Goal: Task Accomplishment & Management: Manage account settings

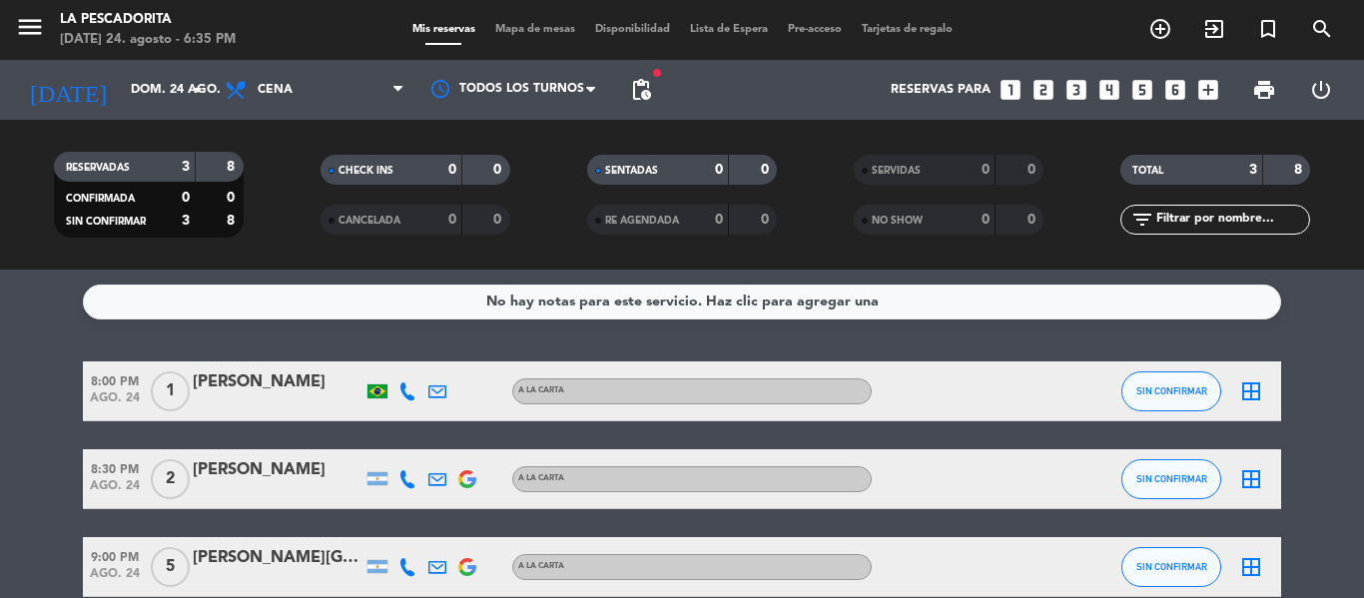
click at [125, 388] on span "8:00 PM" at bounding box center [115, 379] width 64 height 23
click at [114, 463] on span "8:30 PM" at bounding box center [115, 467] width 64 height 23
click at [105, 534] on div "8:00 PM [DATE] 1 [PERSON_NAME] A LA CARTA SIN CONFIRMAR border_all 8:30 PM [DAT…" at bounding box center [682, 479] width 1198 height 236
click at [112, 554] on span "9:00 PM" at bounding box center [115, 555] width 64 height 23
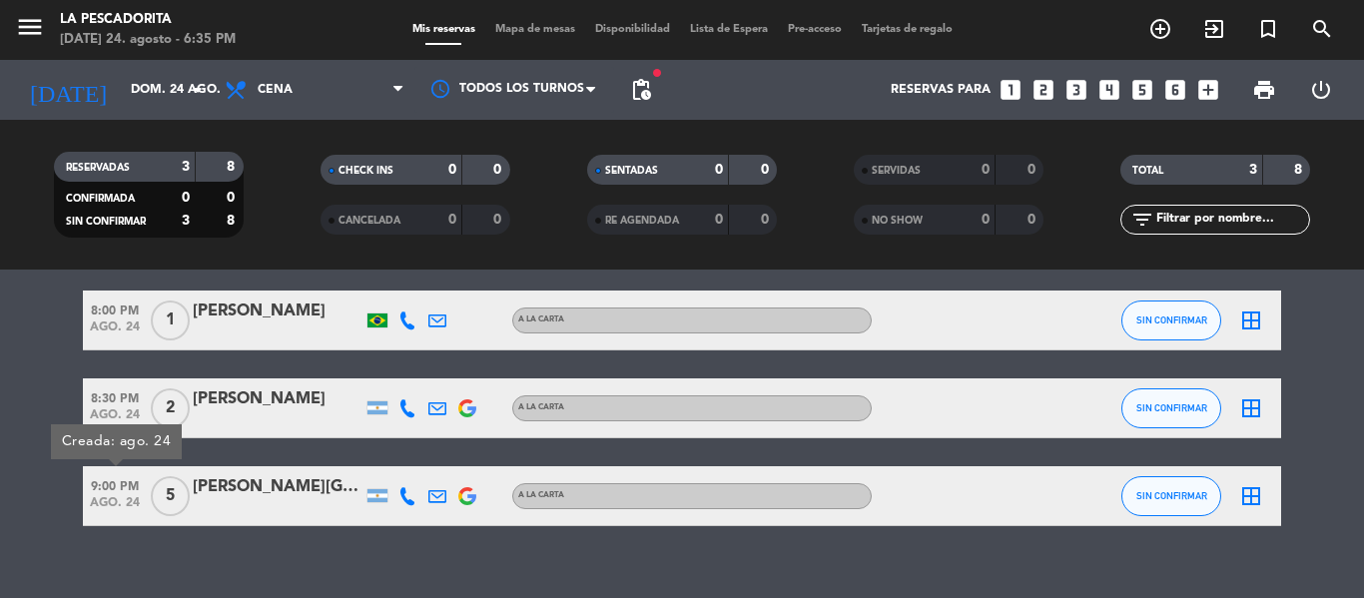
scroll to position [99, 0]
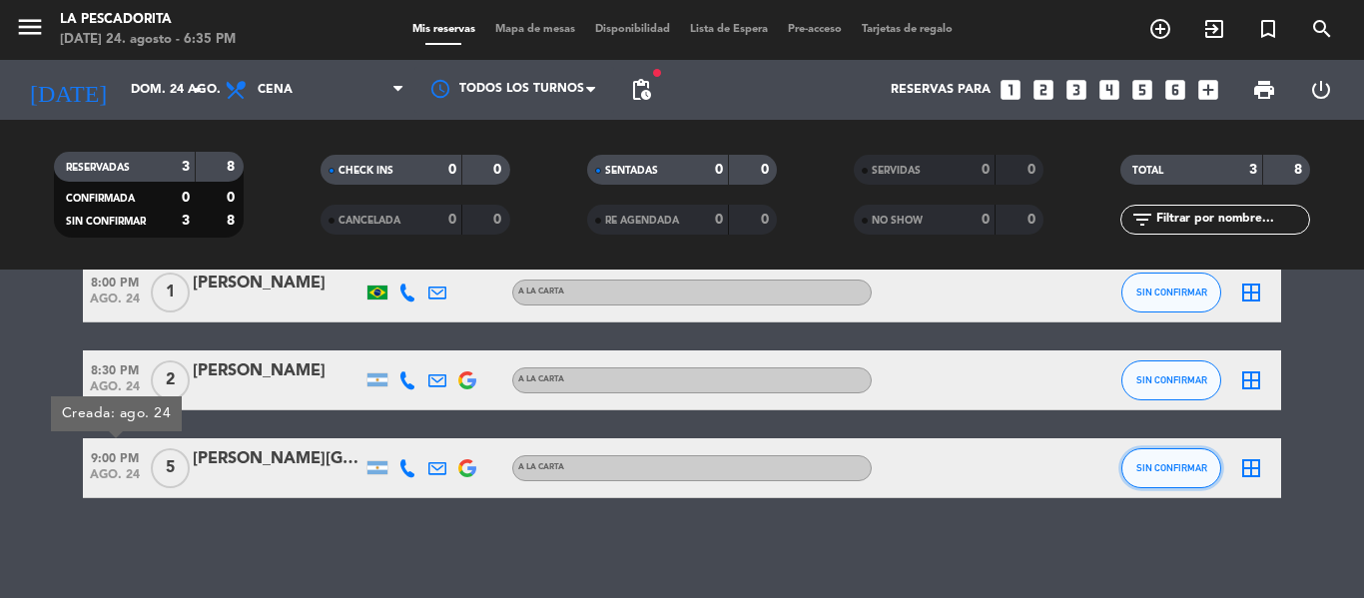
click at [1197, 470] on span "SIN CONFIRMAR" at bounding box center [1171, 467] width 71 height 11
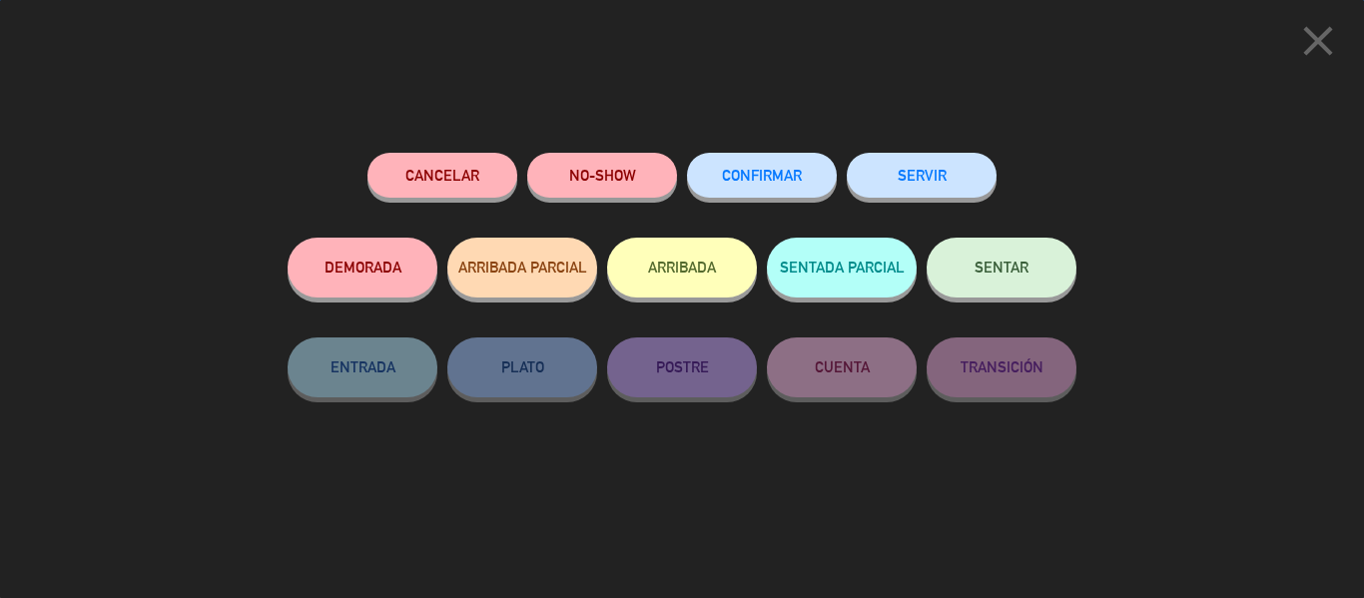
click at [711, 147] on div "Cancelar NO-SHOW CONFIRMAR SERVIR DEMORADA ARRIBADA PARCIAL ARRIBADA SENTADA PA…" at bounding box center [682, 368] width 817 height 459
click at [728, 166] on button "CONFIRMAR" at bounding box center [762, 175] width 150 height 45
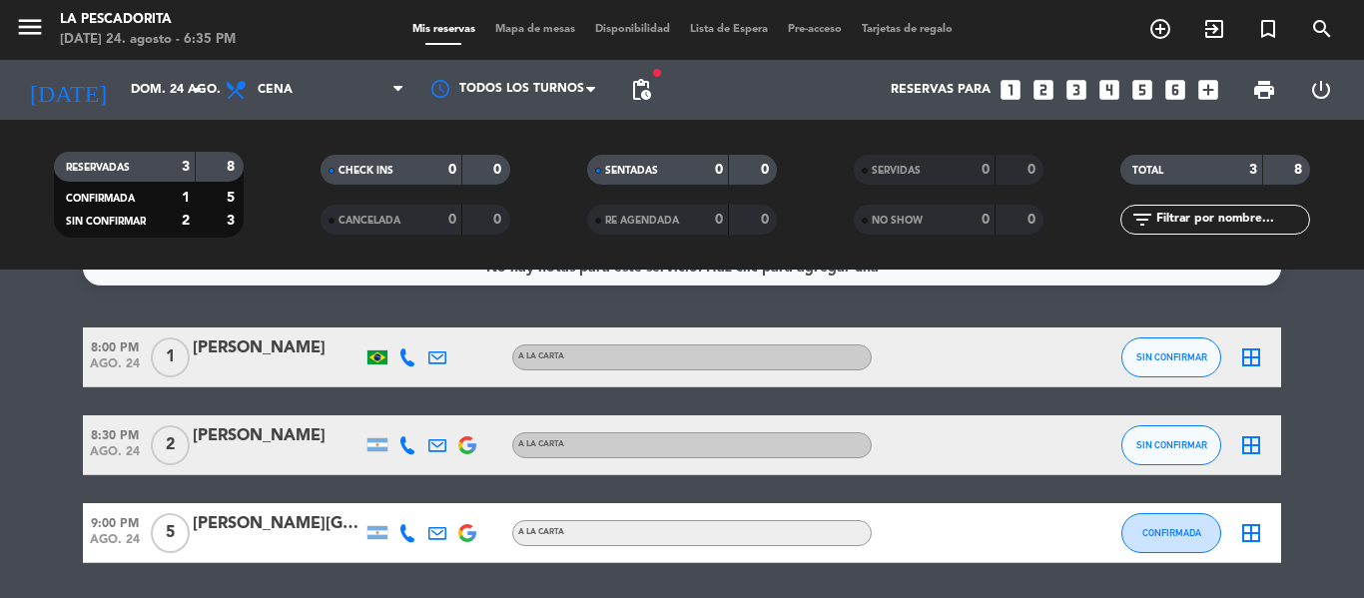
scroll to position [0, 0]
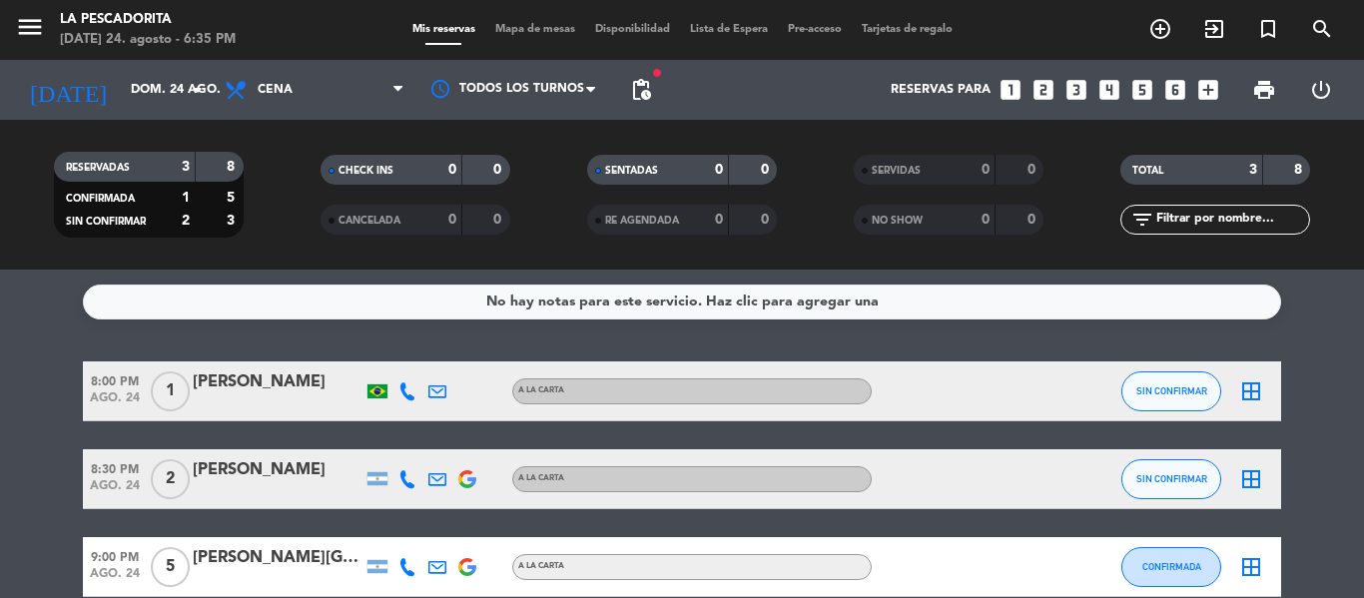
click at [50, 469] on bookings-row "8:00 PM [DATE] 1 [PERSON_NAME] A LA CARTA SIN CONFIRMAR border_all 8:30 PM [DAT…" at bounding box center [682, 479] width 1364 height 236
click at [122, 73] on input "dom. 24 ago." at bounding box center [205, 90] width 169 height 34
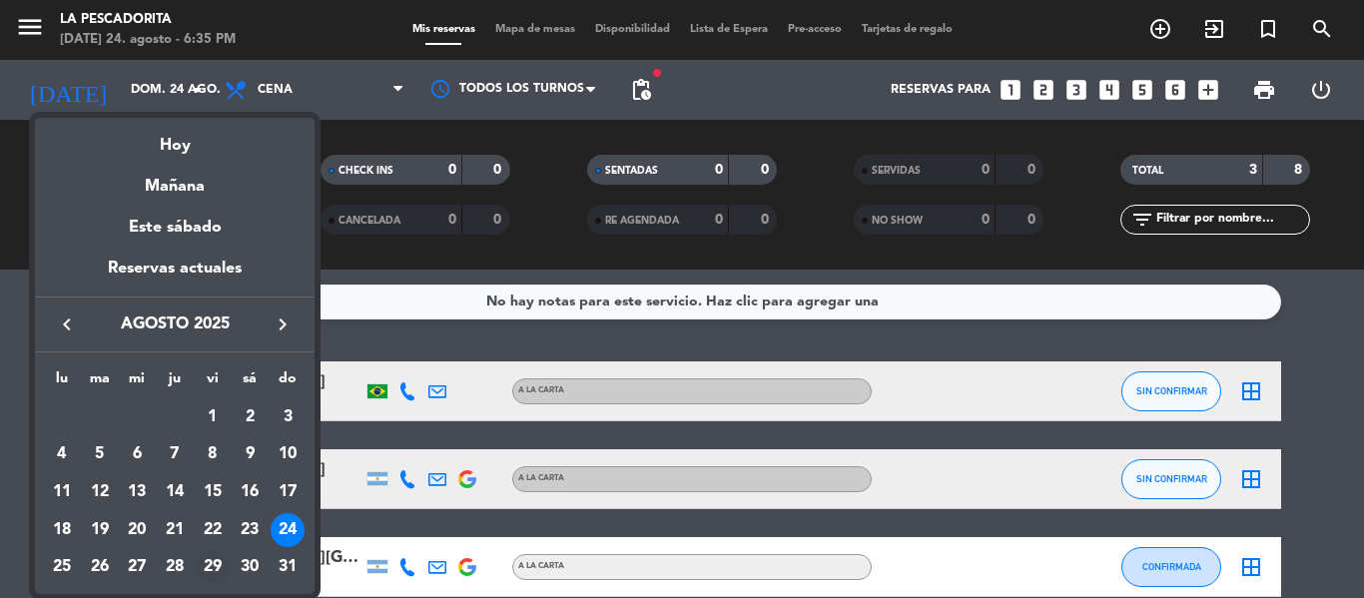
click at [210, 563] on div "29" at bounding box center [213, 568] width 34 height 34
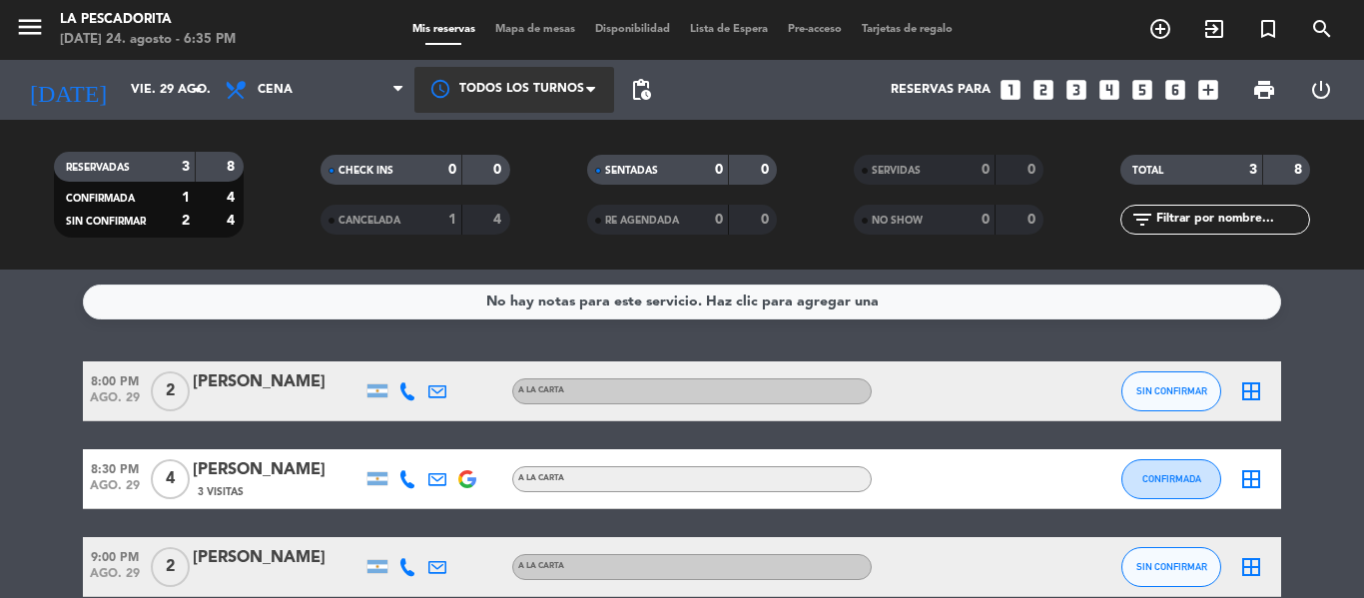
click at [583, 82] on div at bounding box center [514, 89] width 200 height 45
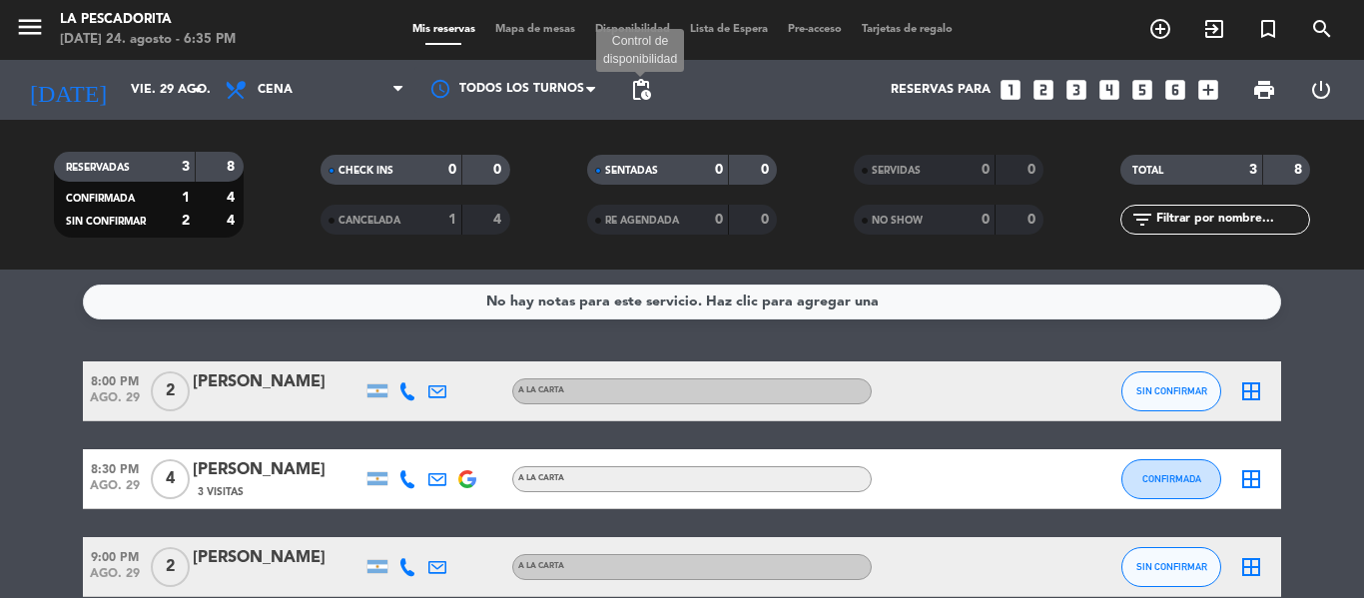
click at [643, 85] on span "pending_actions" at bounding box center [641, 90] width 24 height 24
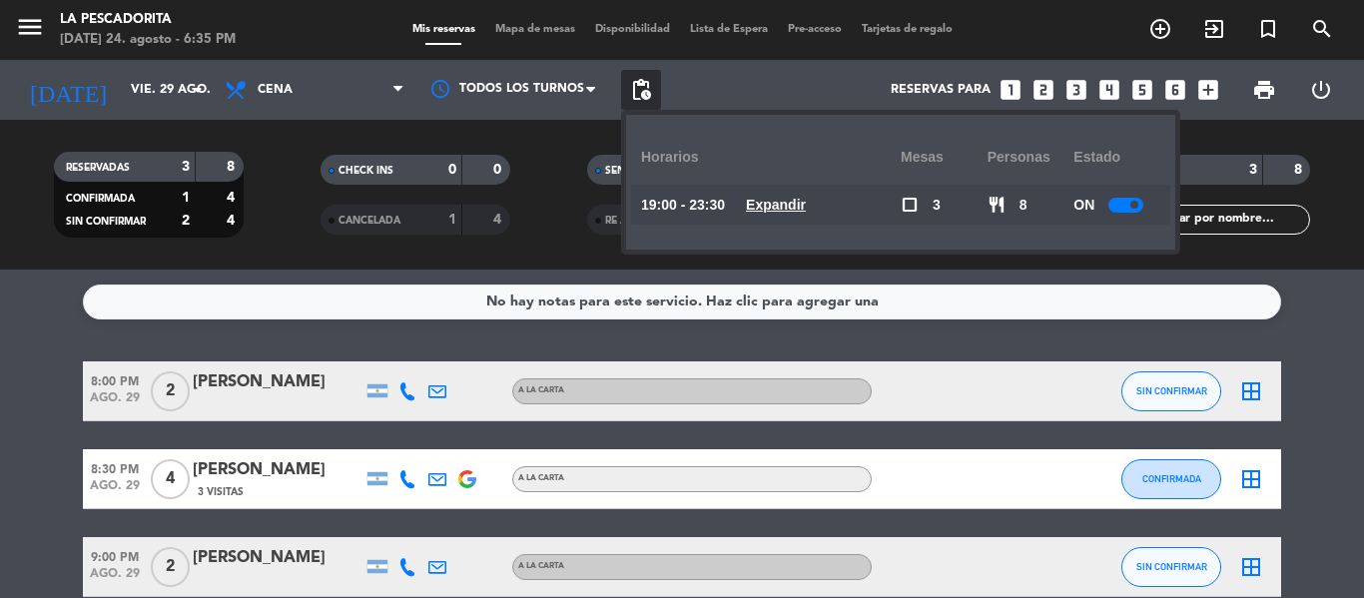
click at [784, 214] on span "Expandir" at bounding box center [776, 205] width 60 height 23
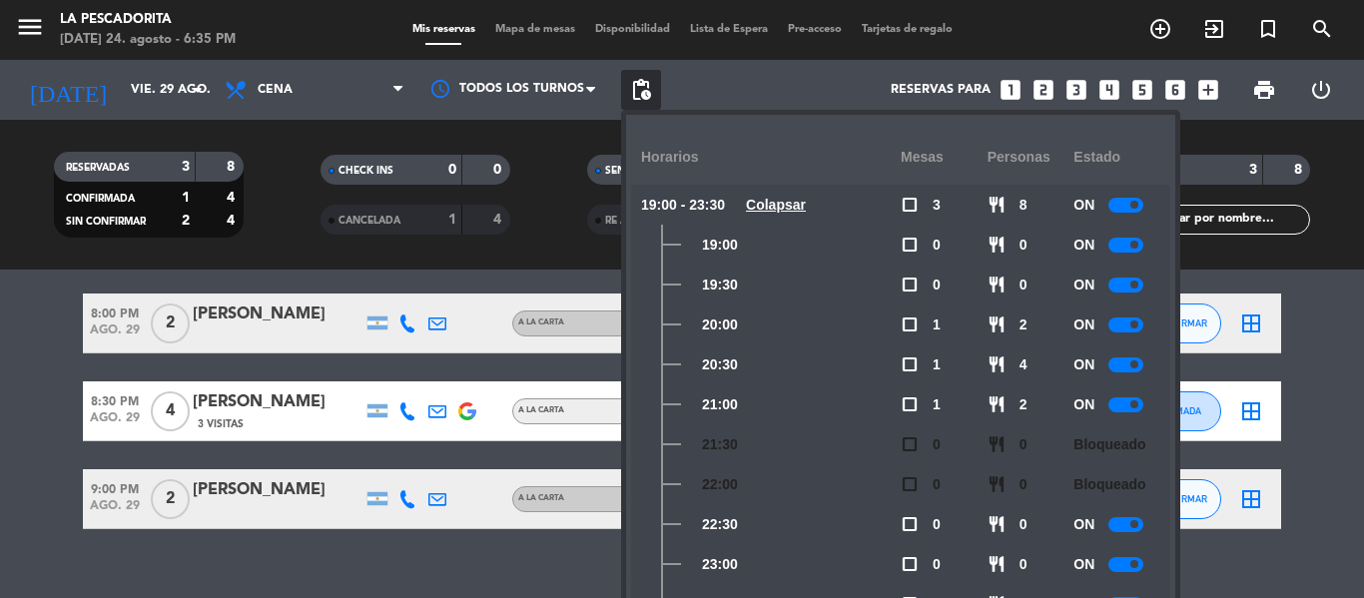
scroll to position [99, 0]
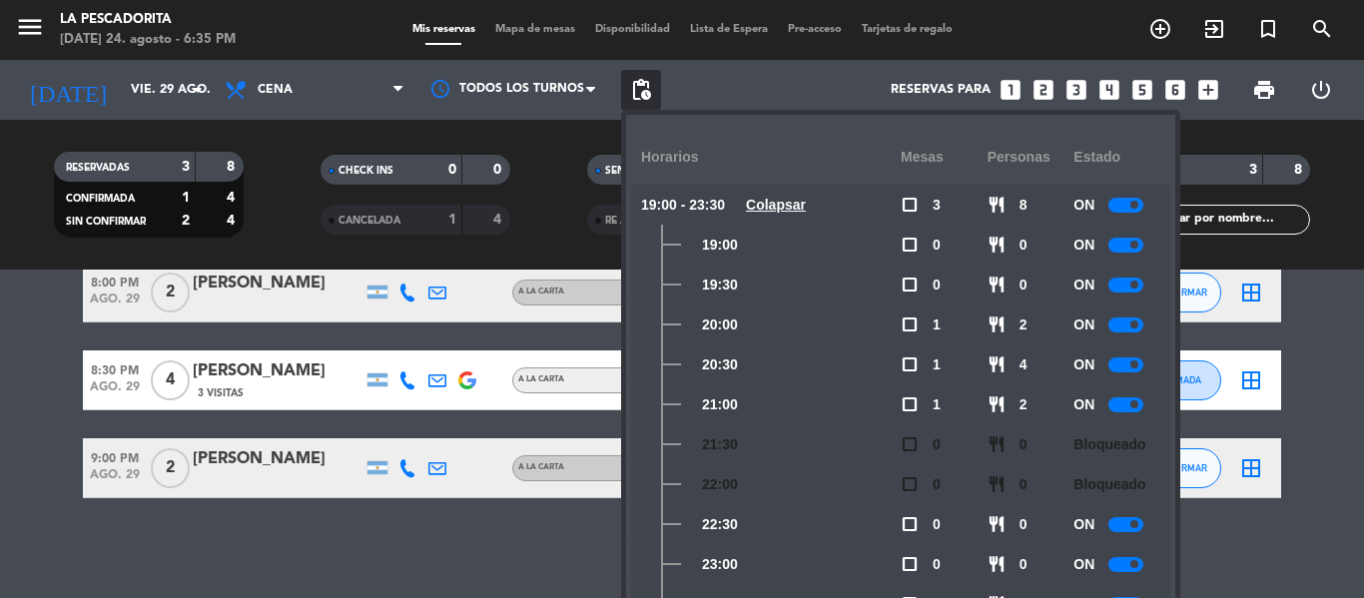
click at [38, 326] on bookings-row "8:00 PM [DATE] 2 [PERSON_NAME] A LA CARTA SIN CONFIRMAR border_all 8:30 PM [DAT…" at bounding box center [682, 381] width 1364 height 236
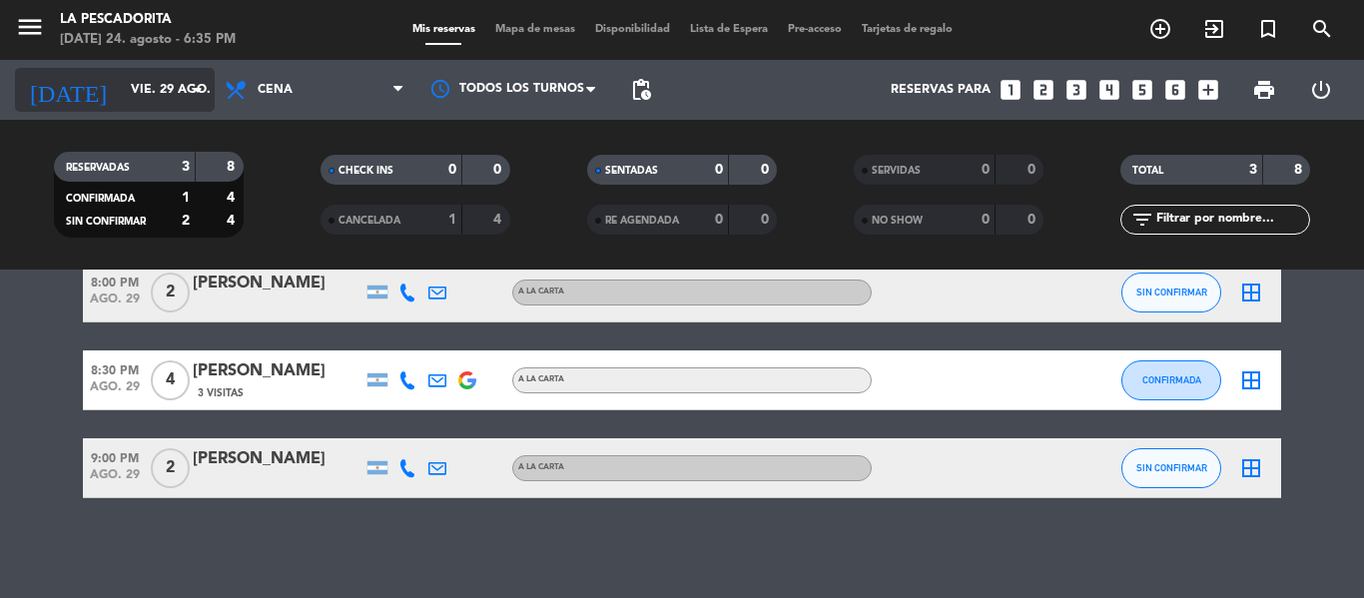
click at [131, 84] on input "vie. 29 ago." at bounding box center [205, 90] width 169 height 34
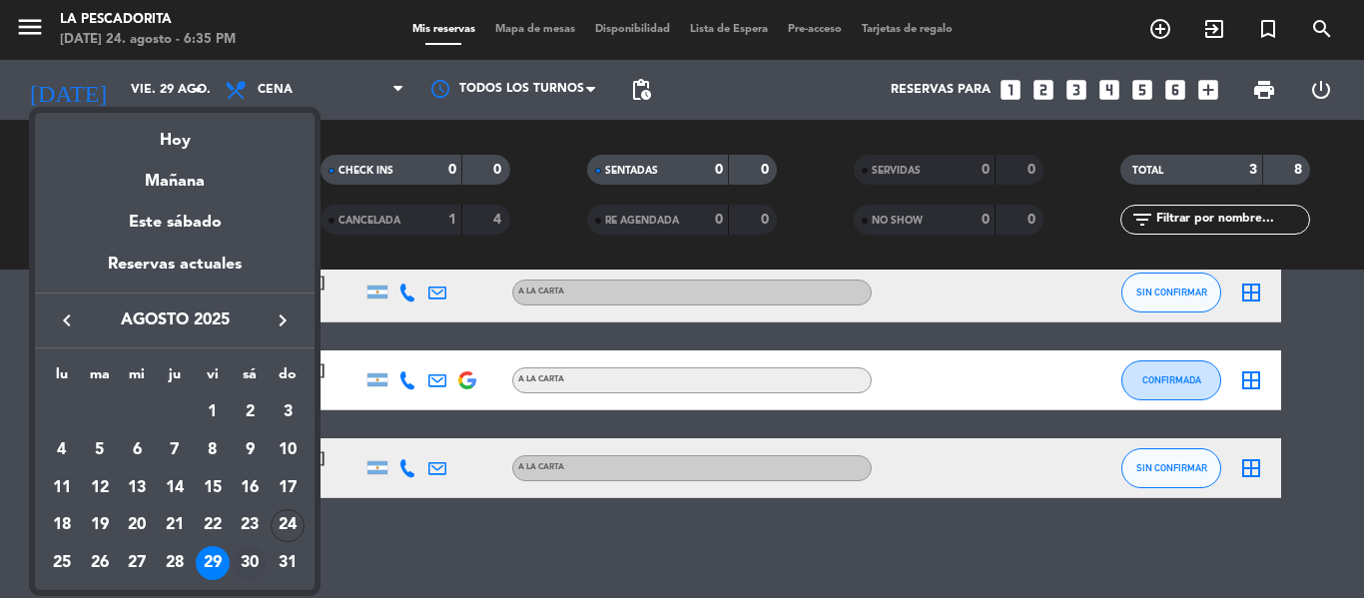
click at [255, 559] on div "30" at bounding box center [250, 563] width 34 height 34
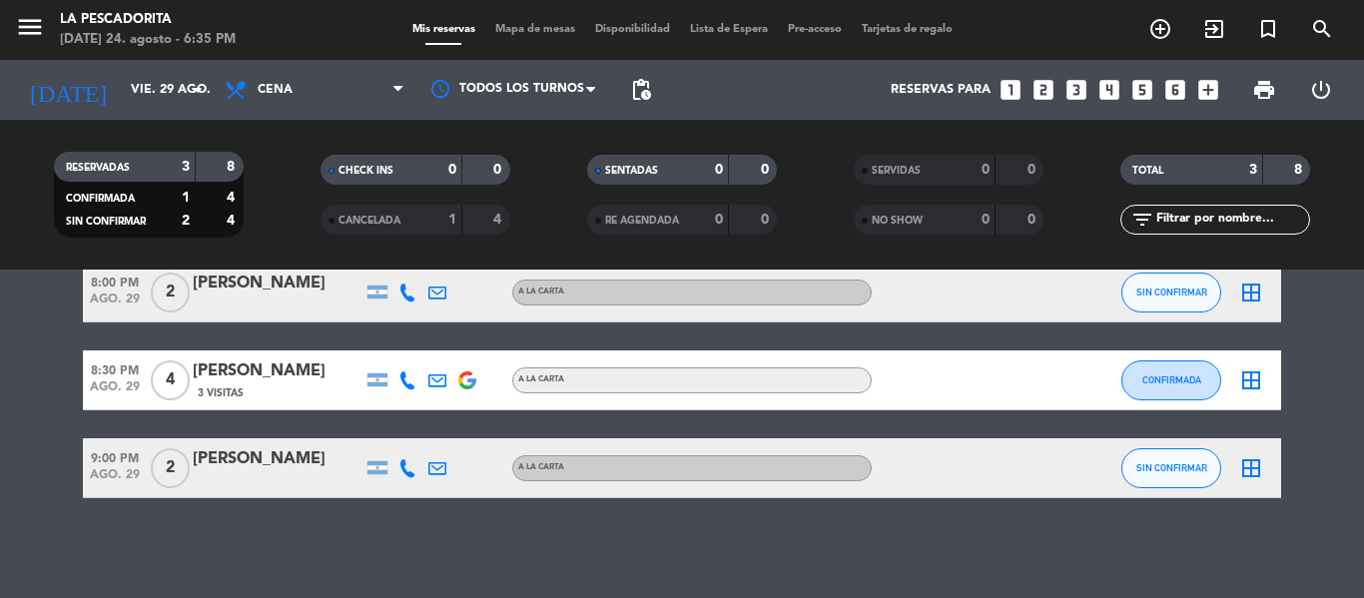
type input "sáb. 30 ago."
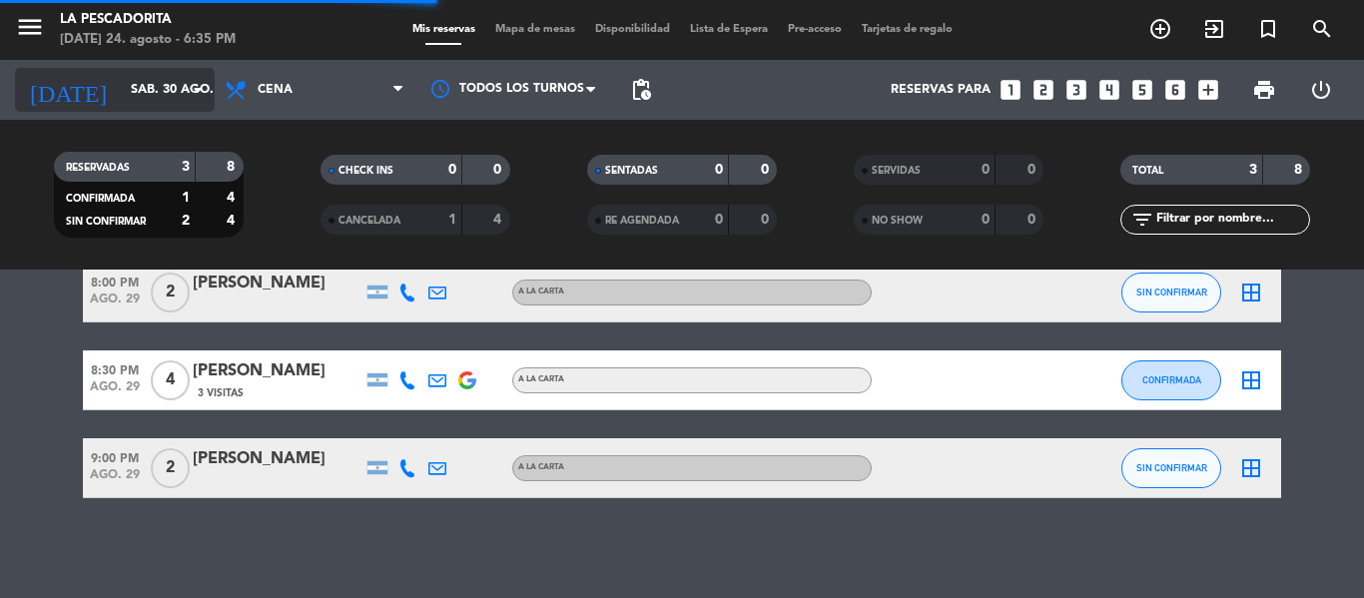
scroll to position [0, 0]
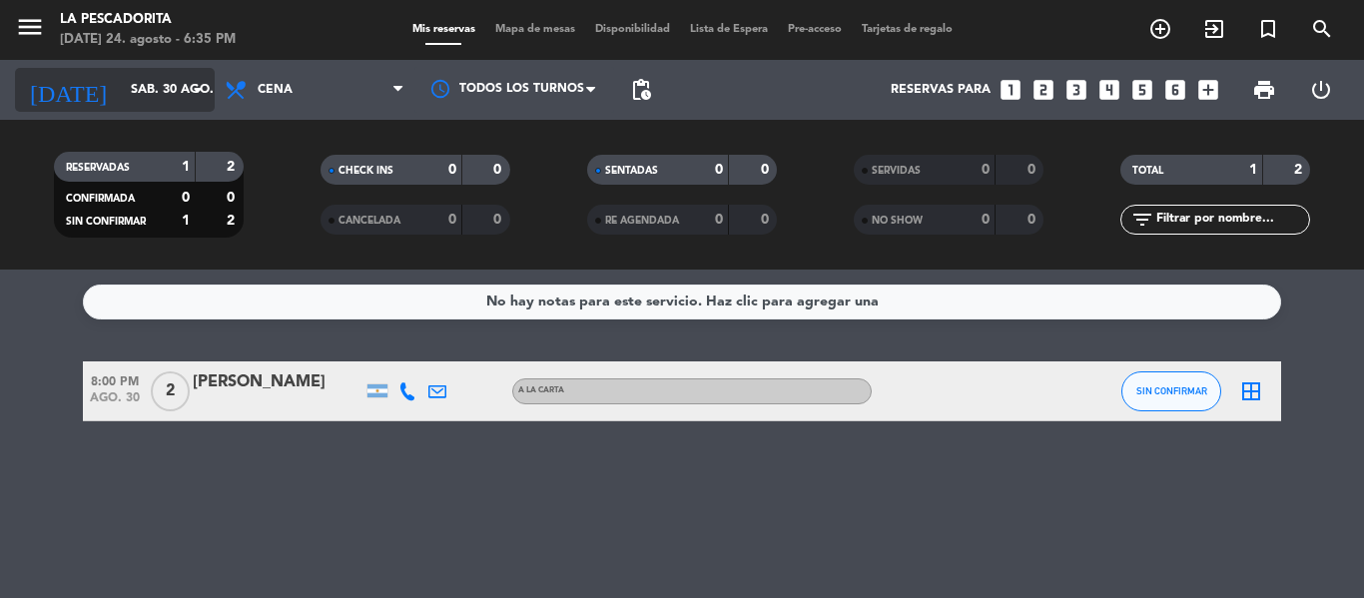
click at [137, 99] on input "sáb. 30 ago." at bounding box center [205, 90] width 169 height 34
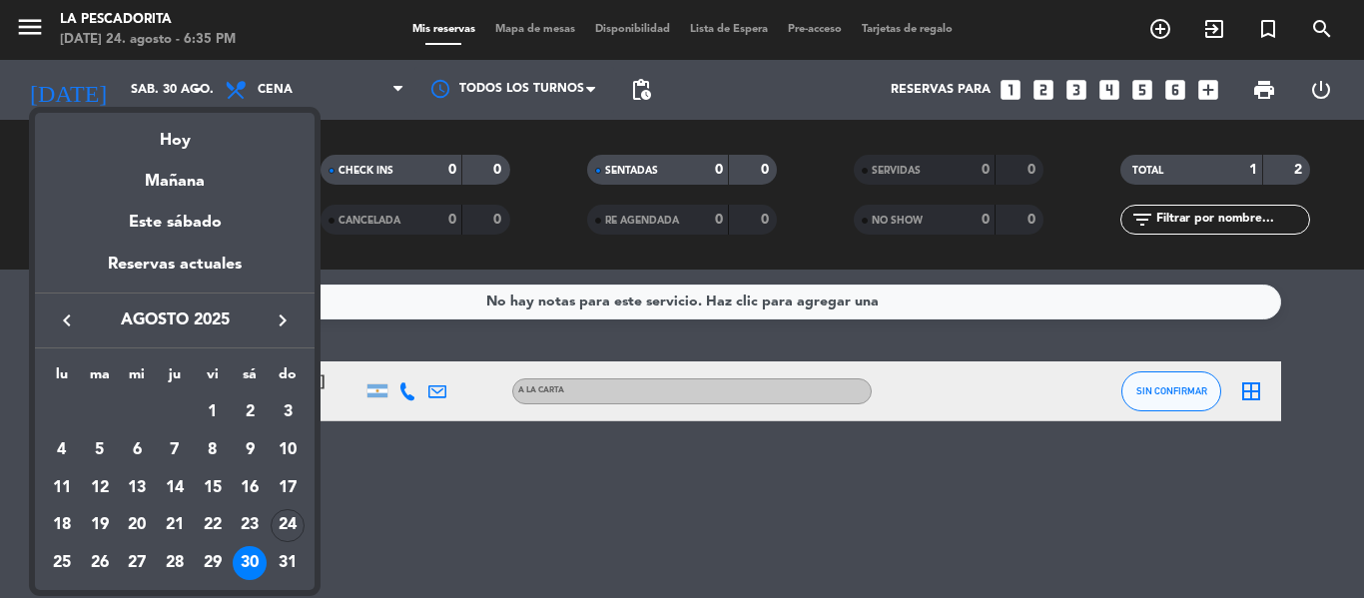
click at [648, 86] on div at bounding box center [682, 299] width 1364 height 598
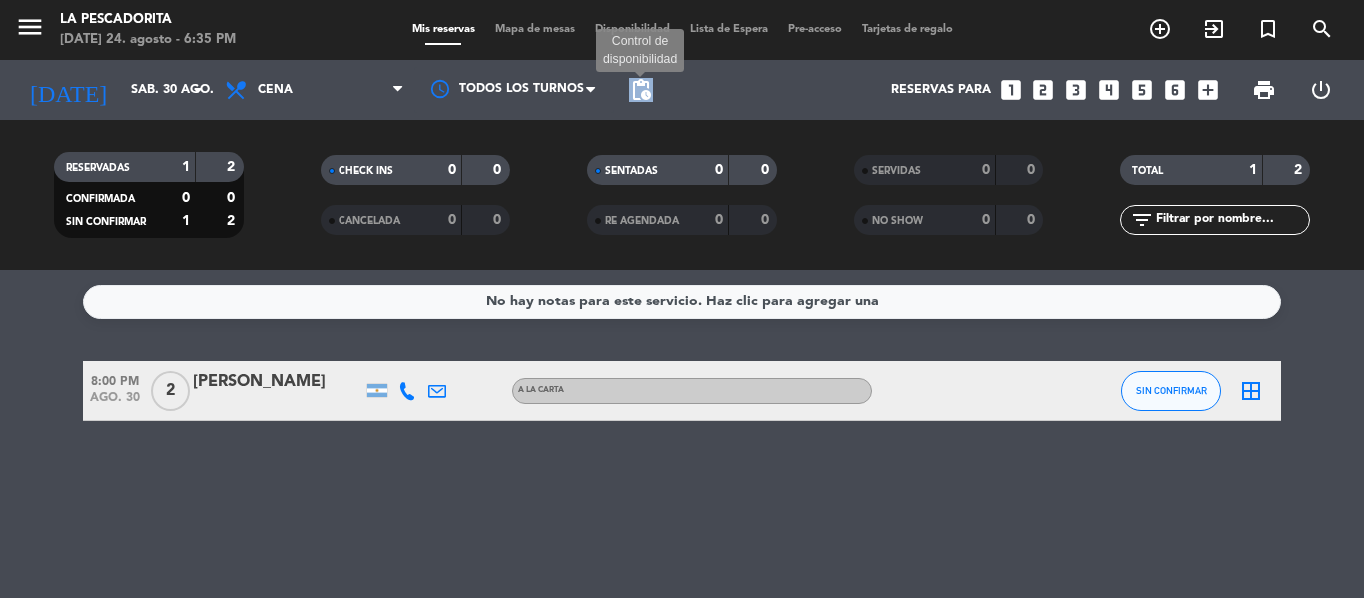
click at [648, 86] on span "pending_actions" at bounding box center [641, 90] width 24 height 24
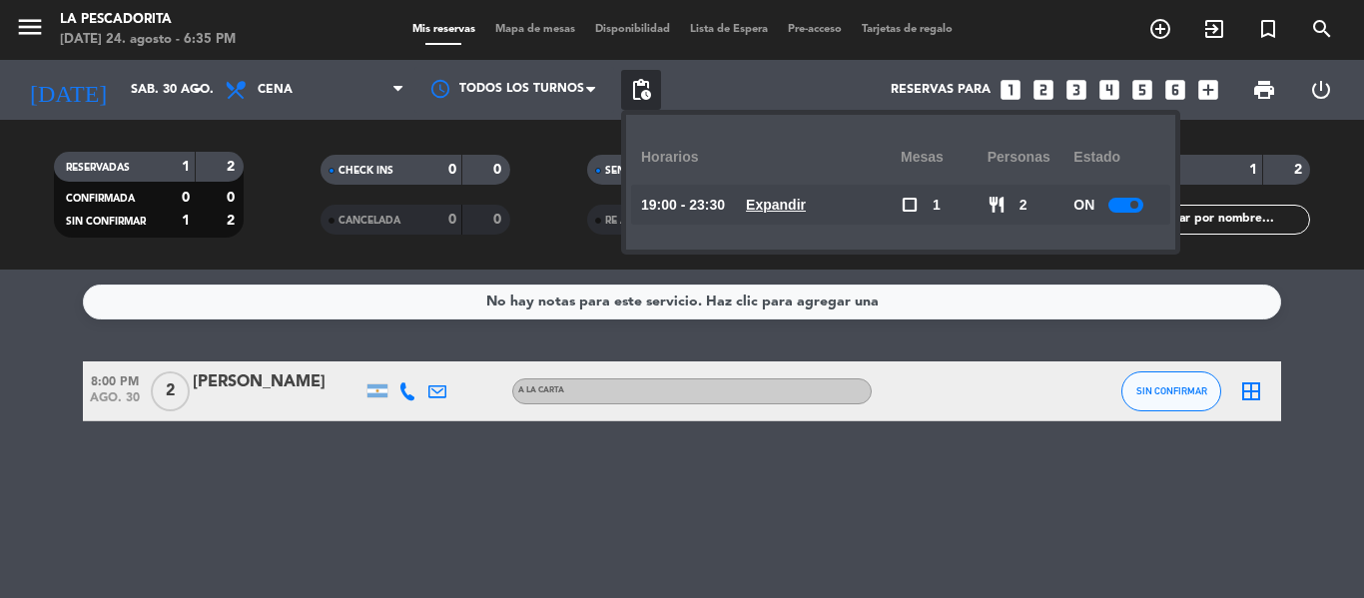
click at [774, 200] on u "Expandir" at bounding box center [776, 205] width 60 height 16
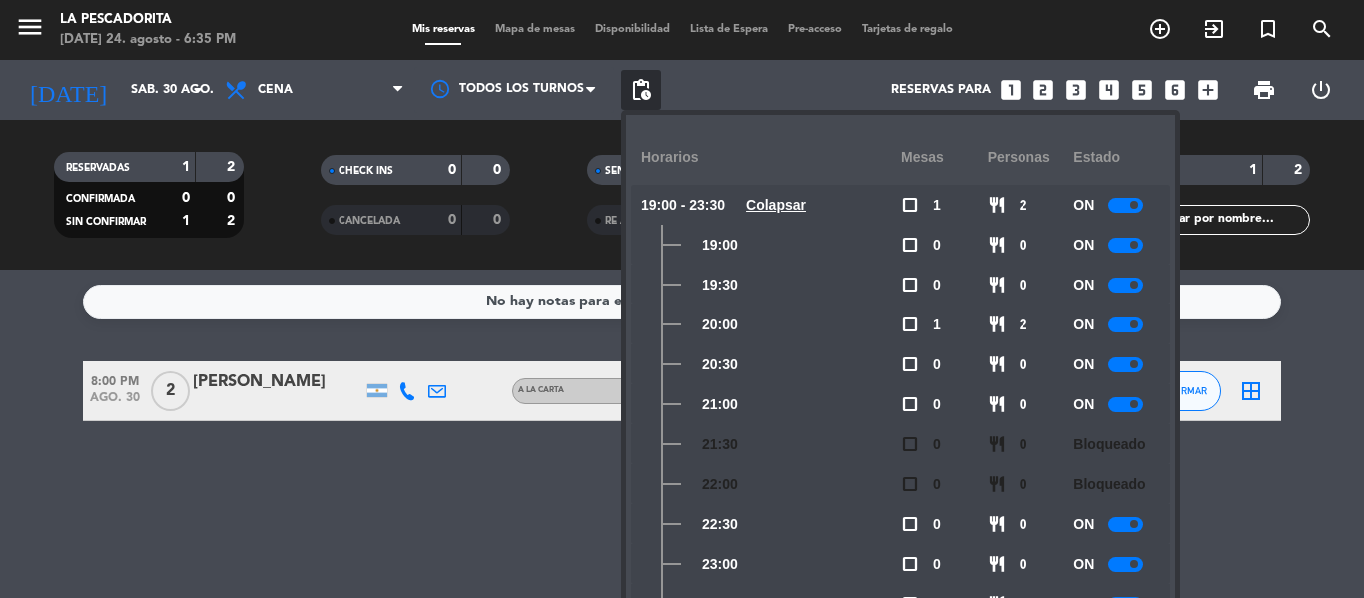
click at [0, 420] on bookings-row "8:00 PM [DATE] 2 [PERSON_NAME] A LA CARTA SIN CONFIRMAR border_all" at bounding box center [682, 391] width 1364 height 60
